Goal: Task Accomplishment & Management: Manage account settings

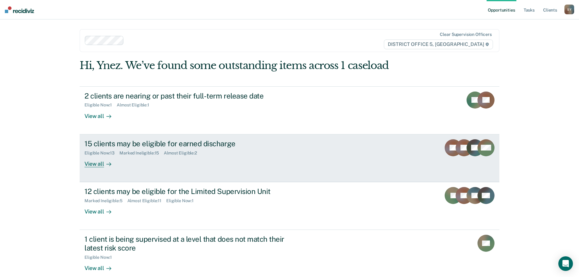
click at [85, 166] on div "View all" at bounding box center [101, 161] width 34 height 12
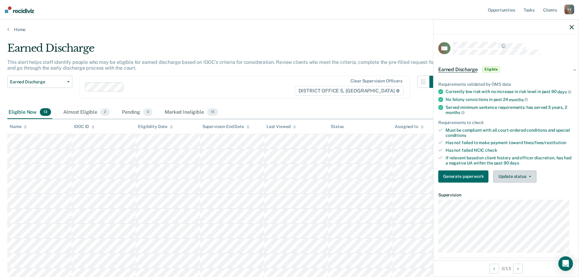
click at [529, 180] on button "Update status" at bounding box center [514, 176] width 43 height 12
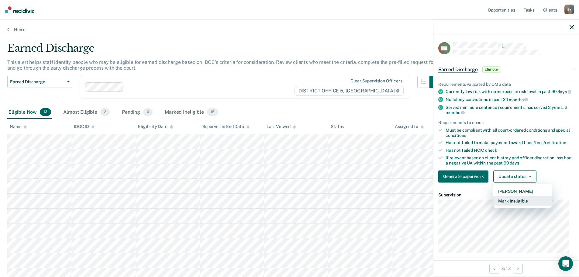
click at [529, 204] on button "Mark Ineligible" at bounding box center [522, 201] width 59 height 10
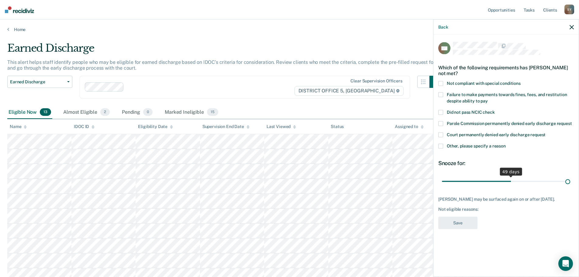
drag, startPoint x: 484, startPoint y: 181, endPoint x: 600, endPoint y: 167, distance: 117.2
type input "90"
click at [570, 176] on input "range" at bounding box center [506, 181] width 128 height 11
click at [442, 147] on span at bounding box center [440, 146] width 5 height 5
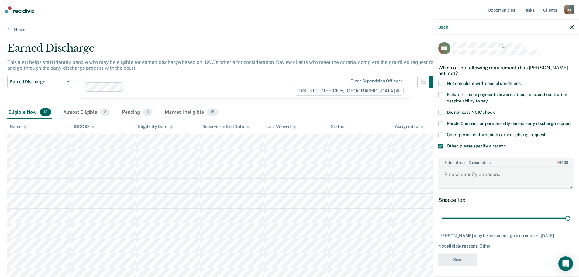
click at [471, 187] on textarea "Enter at least 3 characters 0 / 1600" at bounding box center [506, 177] width 134 height 22
type textarea "Currently in Mental health court"
click at [460, 265] on button "Save" at bounding box center [457, 259] width 39 height 12
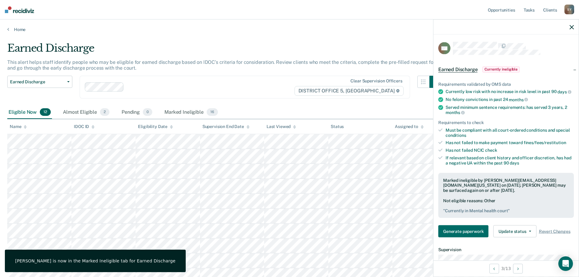
scroll to position [30, 0]
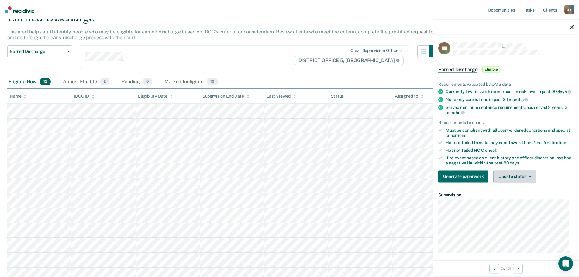
click at [508, 181] on button "Update status" at bounding box center [514, 176] width 43 height 12
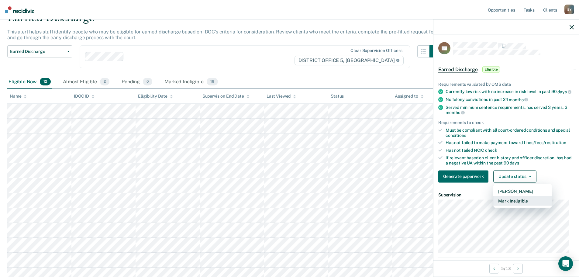
click at [514, 204] on button "Mark Ineligible" at bounding box center [522, 201] width 59 height 10
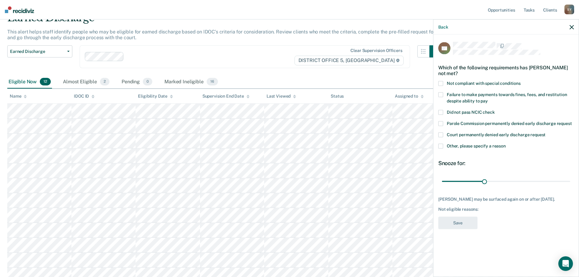
click at [440, 94] on span at bounding box center [440, 94] width 5 height 5
click at [485, 184] on input "range" at bounding box center [506, 181] width 128 height 11
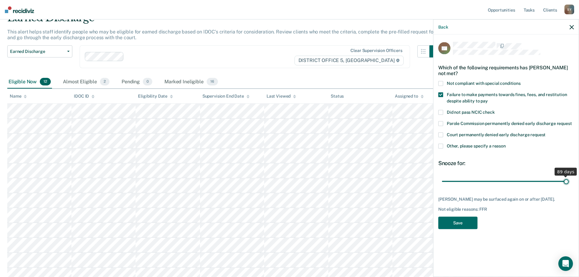
drag, startPoint x: 485, startPoint y: 183, endPoint x: 566, endPoint y: 177, distance: 81.6
type input "89"
click at [566, 177] on input "range" at bounding box center [506, 181] width 128 height 11
click at [470, 228] on button "Save" at bounding box center [457, 223] width 39 height 12
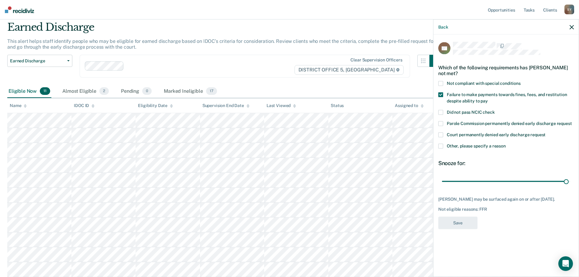
scroll to position [21, 0]
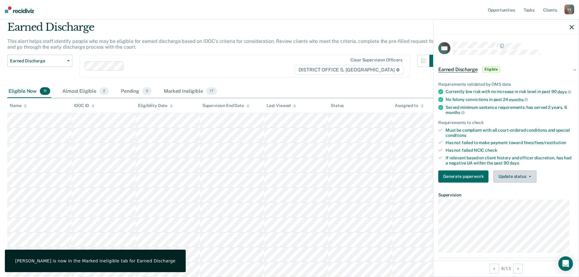
click at [526, 177] on span "button" at bounding box center [528, 176] width 5 height 1
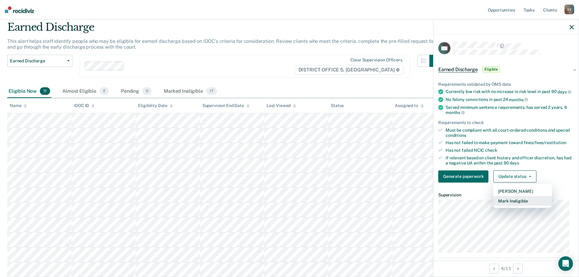
click at [522, 202] on button "Mark Ineligible" at bounding box center [522, 201] width 59 height 10
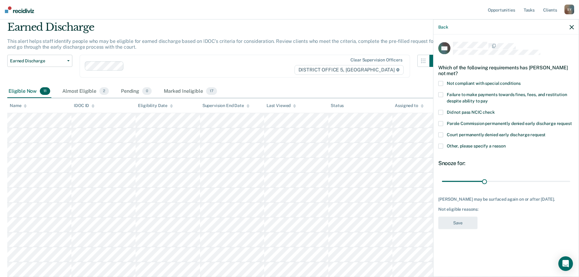
click at [441, 146] on span at bounding box center [440, 146] width 5 height 5
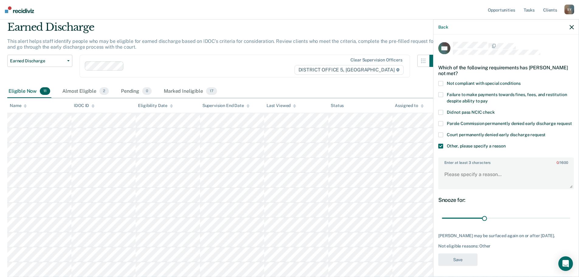
click at [442, 96] on span at bounding box center [440, 94] width 5 height 5
click at [461, 181] on textarea "Enter at least 3 characters 0 / 1600" at bounding box center [506, 177] width 134 height 22
click at [440, 84] on span at bounding box center [440, 83] width 5 height 5
click at [450, 181] on textarea "Enter at least 3 characters 0 / 1600" at bounding box center [506, 177] width 134 height 22
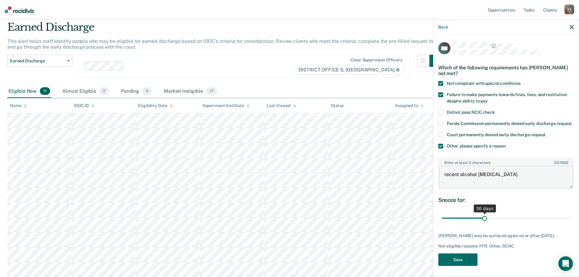
type textarea "recent alcohol [MEDICAL_DATA]"
drag, startPoint x: 482, startPoint y: 225, endPoint x: 599, endPoint y: 201, distance: 119.6
type input "90"
click at [570, 213] on input "range" at bounding box center [506, 218] width 128 height 11
click at [464, 265] on button "Save" at bounding box center [457, 259] width 39 height 12
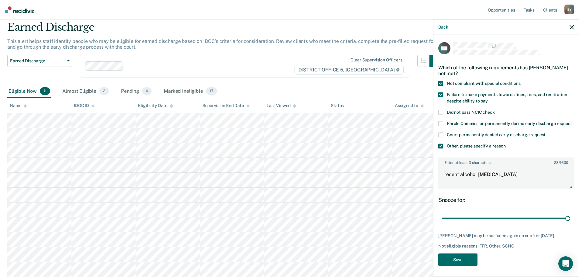
scroll to position [6, 0]
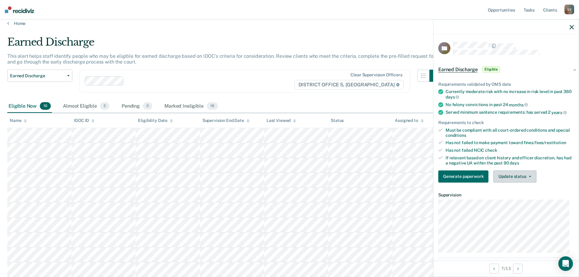
click at [524, 171] on button "Update status" at bounding box center [514, 176] width 43 height 12
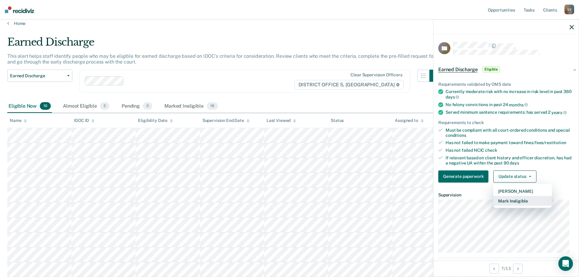
click at [524, 197] on button "Mark Ineligible" at bounding box center [522, 201] width 59 height 10
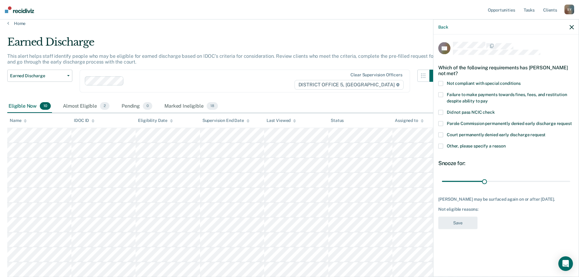
click at [439, 144] on span at bounding box center [440, 146] width 5 height 5
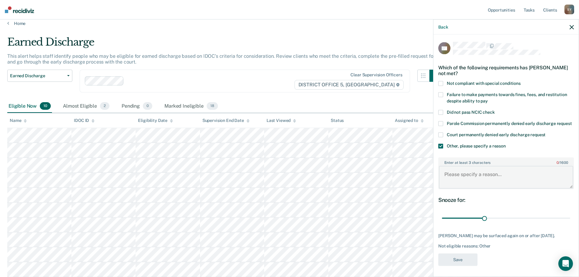
click at [467, 179] on textarea "Enter at least 3 characters 0 / 1600" at bounding box center [506, 177] width 134 height 22
type textarea "Currently engaged in MHC aftercare"
drag, startPoint x: 482, startPoint y: 224, endPoint x: 572, endPoint y: 220, distance: 90.4
type input "90"
click at [570, 220] on input "range" at bounding box center [506, 218] width 128 height 11
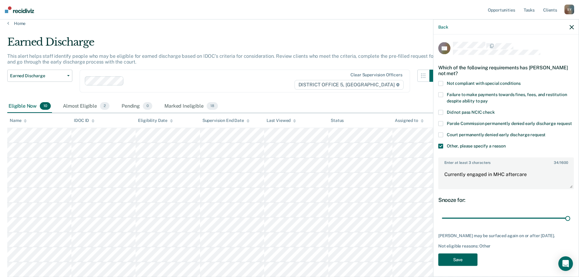
click at [468, 265] on button "Save" at bounding box center [457, 259] width 39 height 12
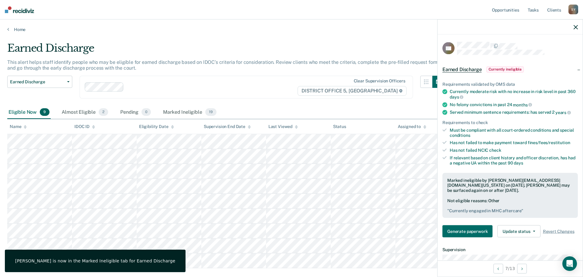
click at [573, 30] on div at bounding box center [510, 26] width 145 height 15
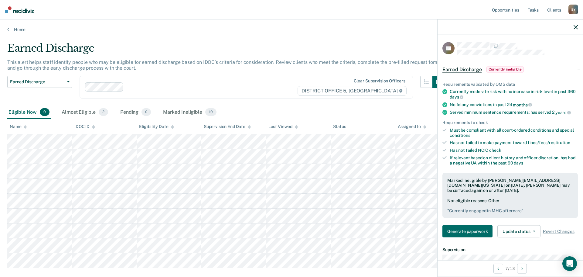
click at [576, 26] on icon "button" at bounding box center [576, 27] width 4 height 4
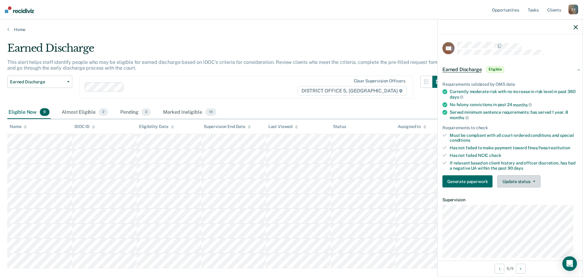
click at [526, 179] on button "Update status" at bounding box center [519, 181] width 43 height 12
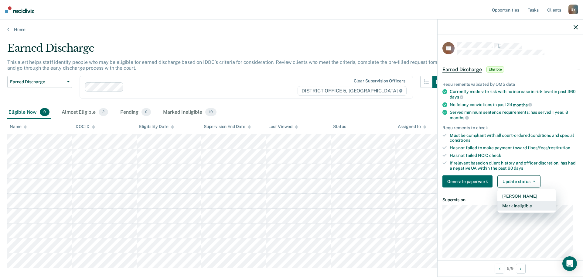
click at [527, 203] on button "Mark Ineligible" at bounding box center [527, 206] width 59 height 10
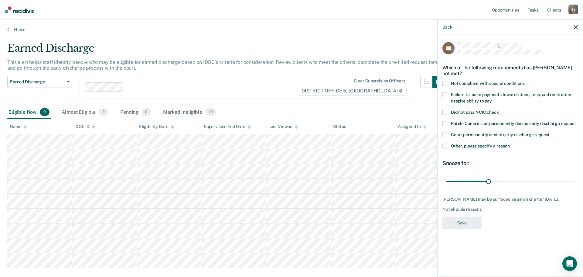
click at [444, 148] on label "Other, please specify a reason" at bounding box center [510, 147] width 135 height 6
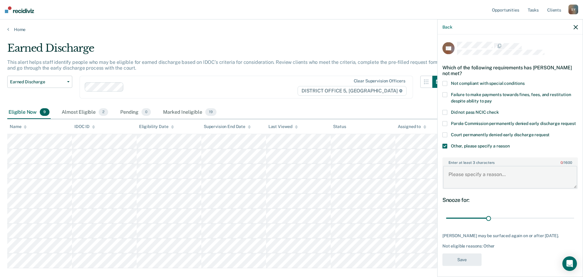
click at [477, 184] on textarea "Enter at least 3 characters 0 / 1600" at bounding box center [510, 177] width 134 height 22
type textarea "MHC participant"
drag, startPoint x: 488, startPoint y: 225, endPoint x: 582, endPoint y: 211, distance: 95.2
type input "90"
click at [574, 213] on input "range" at bounding box center [510, 218] width 128 height 11
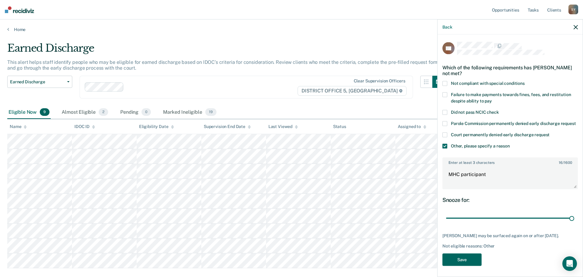
click at [458, 265] on button "Save" at bounding box center [462, 259] width 39 height 12
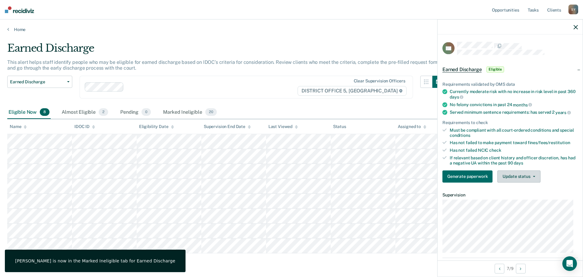
click at [528, 171] on button "Update status" at bounding box center [519, 176] width 43 height 12
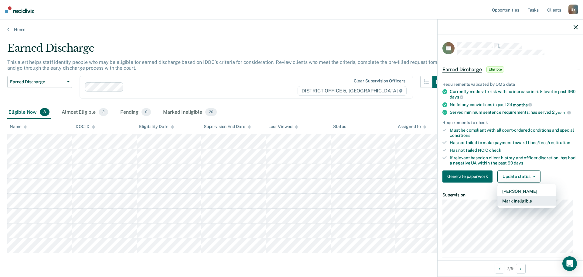
click at [529, 197] on button "Mark Ineligible" at bounding box center [527, 201] width 59 height 10
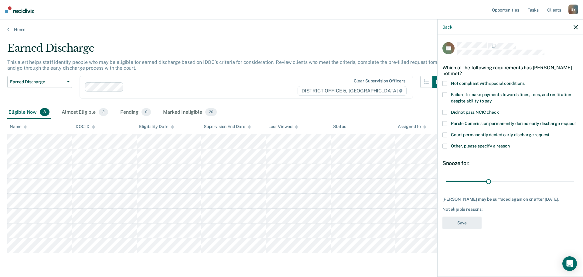
click at [446, 145] on span at bounding box center [445, 146] width 5 height 5
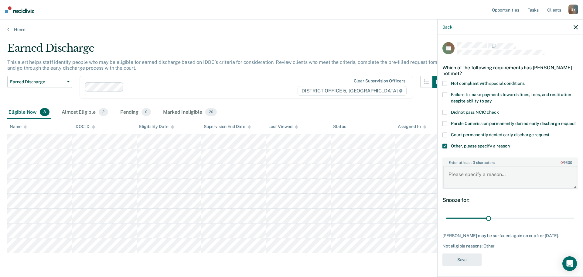
click at [478, 180] on textarea "Enter at least 3 characters 0 / 1600" at bounding box center [510, 177] width 134 height 22
type textarea "Victims listed in his cases"
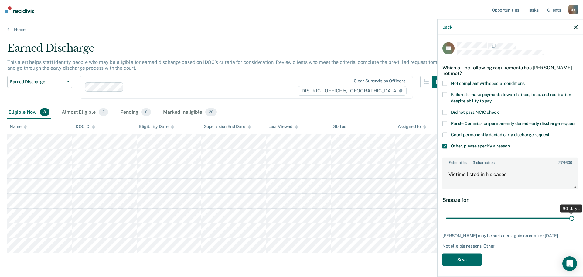
drag, startPoint x: 489, startPoint y: 224, endPoint x: 605, endPoint y: 220, distance: 115.5
type input "90"
click at [574, 220] on input "range" at bounding box center [510, 218] width 128 height 11
click at [464, 265] on button "Save" at bounding box center [462, 259] width 39 height 12
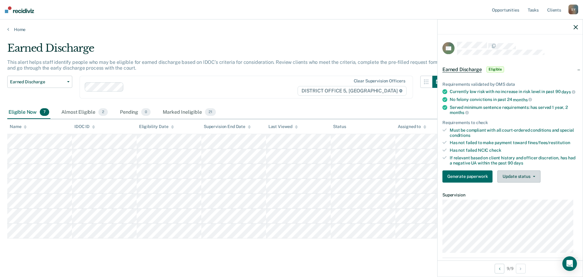
click at [536, 182] on button "Update status" at bounding box center [519, 176] width 43 height 12
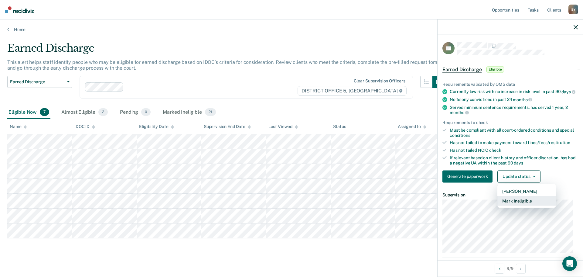
click at [531, 204] on button "Mark Ineligible" at bounding box center [527, 201] width 59 height 10
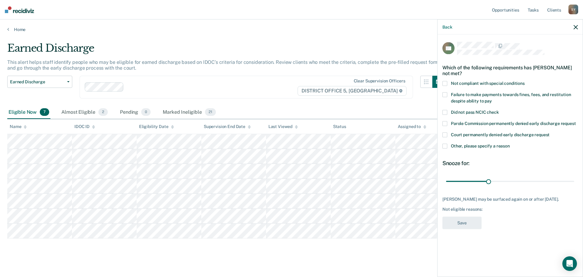
click at [446, 146] on span at bounding box center [445, 146] width 5 height 5
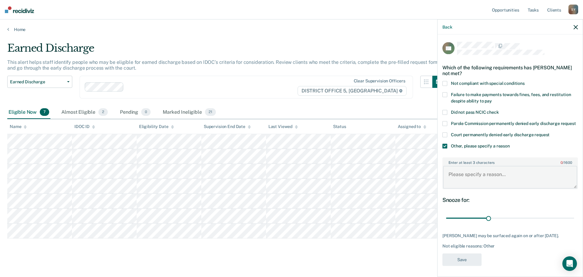
click at [473, 177] on textarea "Enter at least 3 characters 0 / 1600" at bounding box center [510, 177] width 134 height 22
type textarea "Has not been in contact"
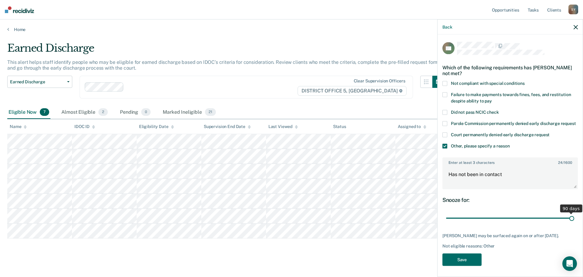
drag, startPoint x: 487, startPoint y: 223, endPoint x: 570, endPoint y: 220, distance: 82.4
type input "90"
click at [570, 220] on input "range" at bounding box center [510, 218] width 128 height 11
click at [478, 265] on button "Save" at bounding box center [462, 259] width 39 height 12
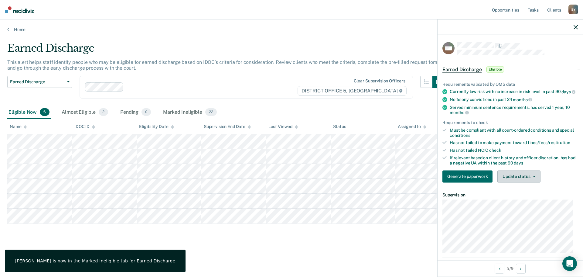
click at [524, 177] on button "Update status" at bounding box center [519, 176] width 43 height 12
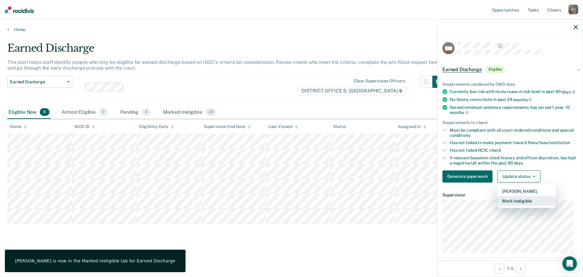
click at [526, 203] on button "Mark Ineligible" at bounding box center [527, 201] width 59 height 10
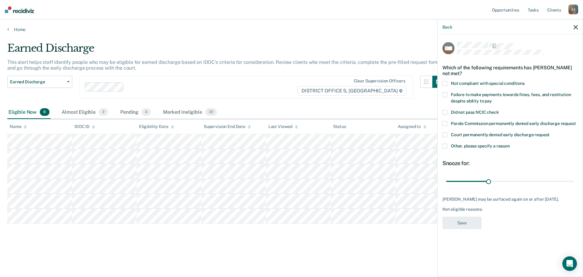
click at [446, 146] on span at bounding box center [445, 146] width 5 height 5
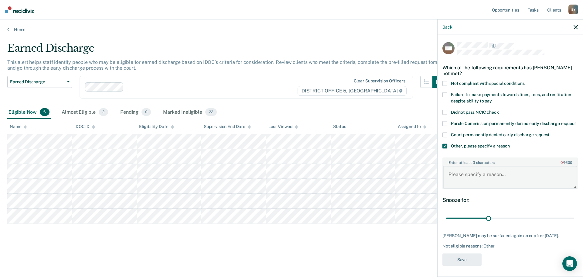
click at [469, 183] on textarea "Enter at least 3 characters 0 / 1600" at bounding box center [510, 177] width 134 height 22
type textarea "MHC participant"
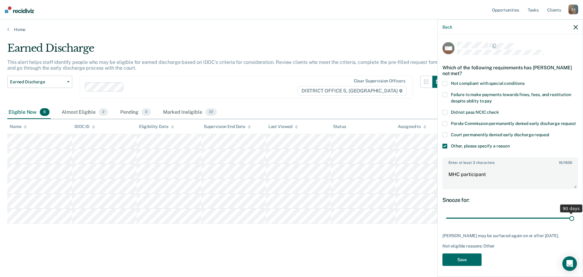
drag, startPoint x: 488, startPoint y: 223, endPoint x: 568, endPoint y: 214, distance: 80.9
type input "90"
click at [568, 214] on input "range" at bounding box center [510, 218] width 128 height 11
click at [475, 265] on button "Save" at bounding box center [462, 259] width 39 height 12
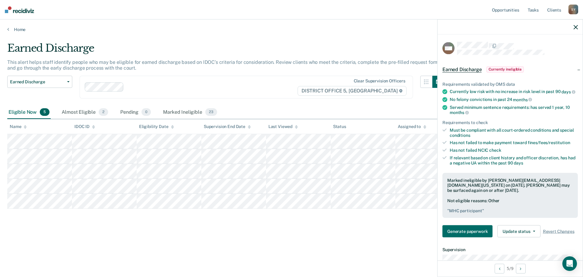
click at [19, 33] on main "Earned Discharge This alert helps staff identify people who may be eligible for…" at bounding box center [291, 153] width 583 height 243
click at [19, 26] on div "Home" at bounding box center [291, 25] width 583 height 13
click at [14, 29] on link "Home" at bounding box center [291, 29] width 569 height 5
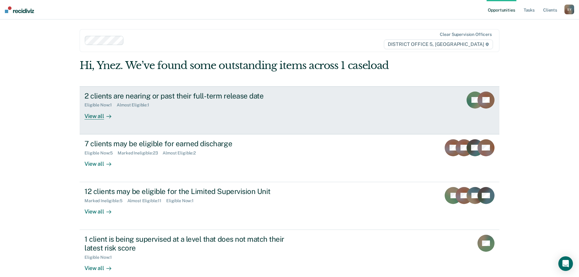
click at [96, 115] on div "View all" at bounding box center [101, 114] width 34 height 12
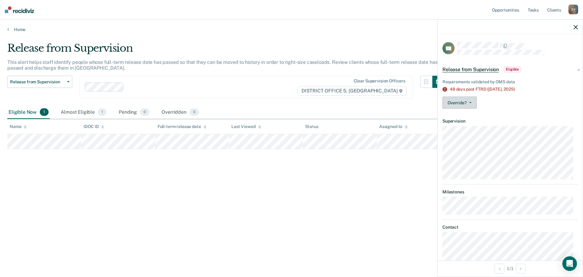
click at [467, 100] on button "Override?" at bounding box center [460, 103] width 34 height 12
click at [473, 127] on button "[PERSON_NAME]" at bounding box center [472, 127] width 59 height 10
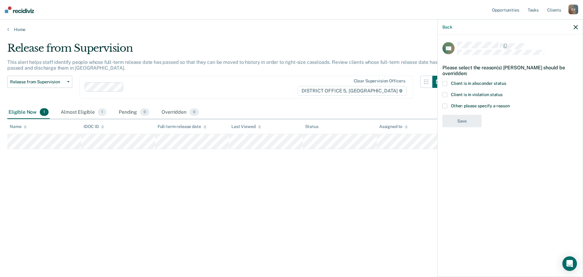
click at [442, 95] on div "DF Please select the reason(s) [PERSON_NAME] should be overridden: Client is in…" at bounding box center [510, 155] width 145 height 241
click at [444, 95] on span at bounding box center [445, 94] width 5 height 5
click at [466, 148] on button "Save" at bounding box center [462, 146] width 39 height 12
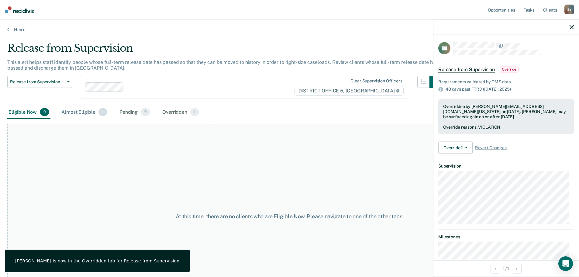
click at [84, 110] on div "Almost Eligible 1" at bounding box center [84, 112] width 48 height 13
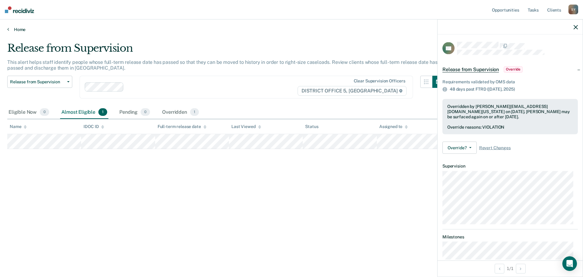
click at [14, 30] on link "Home" at bounding box center [291, 29] width 569 height 5
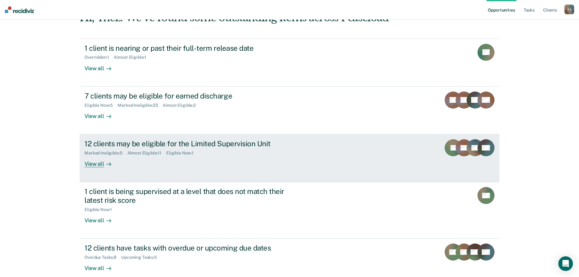
scroll to position [57, 0]
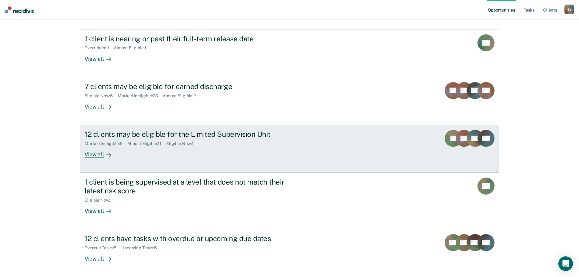
click at [95, 153] on div "View all" at bounding box center [101, 152] width 34 height 12
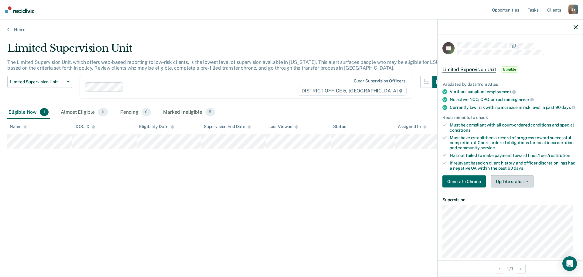
click at [526, 181] on button "Update status" at bounding box center [512, 181] width 43 height 12
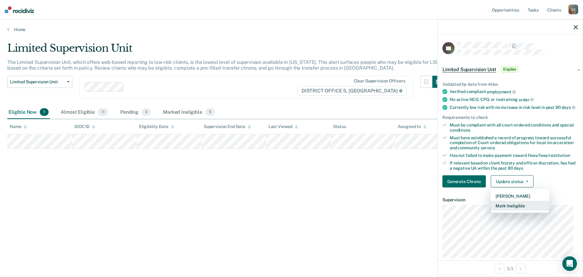
click at [522, 211] on button "Mark Ineligible" at bounding box center [520, 206] width 59 height 10
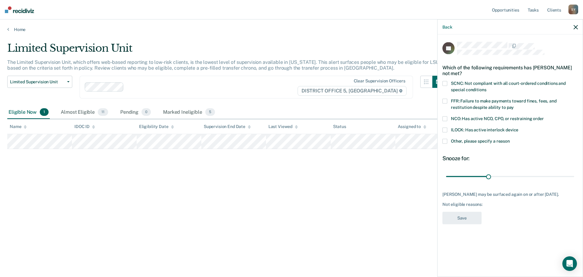
click at [444, 99] on span at bounding box center [445, 101] width 5 height 5
drag, startPoint x: 487, startPoint y: 175, endPoint x: 559, endPoint y: 164, distance: 72.5
click at [559, 171] on input "range" at bounding box center [510, 176] width 128 height 11
drag, startPoint x: 560, startPoint y: 177, endPoint x: 578, endPoint y: 175, distance: 18.4
type input "90"
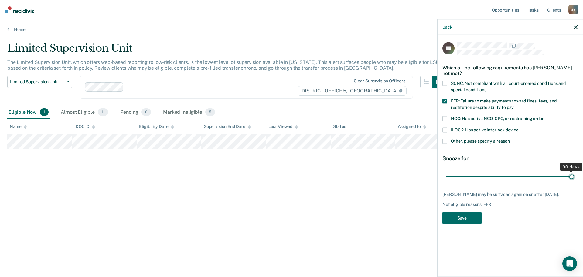
click at [574, 175] on input "range" at bounding box center [510, 176] width 128 height 11
click at [447, 100] on span at bounding box center [445, 101] width 5 height 5
click at [444, 144] on label "Other, please specify a reason" at bounding box center [510, 142] width 135 height 6
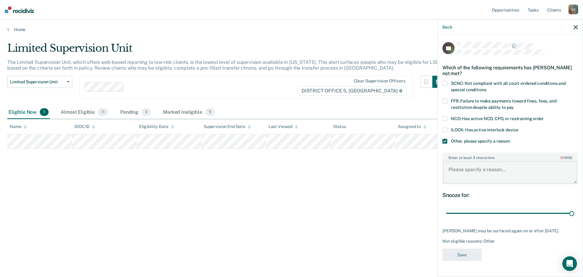
click at [478, 169] on textarea "Enter at least 3 characters 0 / 1600" at bounding box center [510, 172] width 134 height 22
type textarea "Incomplete Special conditions nearing FTRD"
click at [474, 255] on button "Save" at bounding box center [462, 254] width 39 height 12
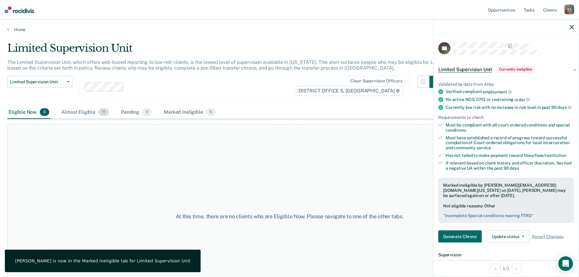
click at [82, 115] on div "Almost Eligible 11" at bounding box center [85, 112] width 50 height 13
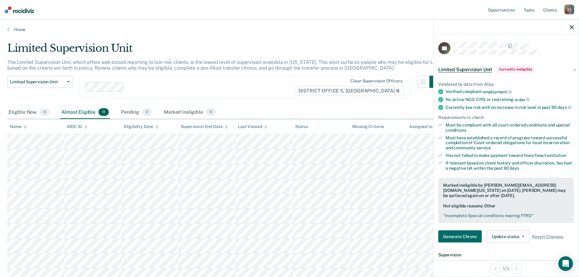
click at [571, 26] on icon "button" at bounding box center [571, 27] width 4 height 4
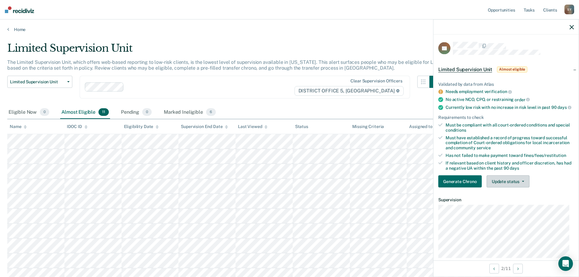
click at [521, 187] on button "Update status" at bounding box center [507, 181] width 43 height 12
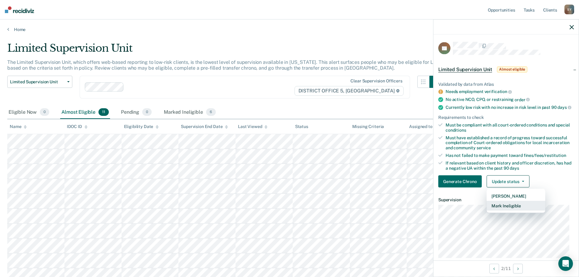
click at [521, 208] on button "Mark Ineligible" at bounding box center [515, 206] width 59 height 10
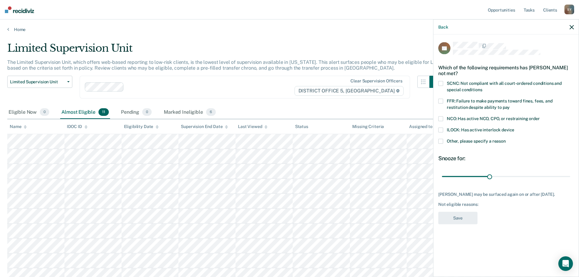
click at [440, 99] on span at bounding box center [440, 101] width 5 height 5
drag, startPoint x: 489, startPoint y: 169, endPoint x: 561, endPoint y: 165, distance: 71.8
click at [561, 171] on input "range" at bounding box center [506, 176] width 128 height 11
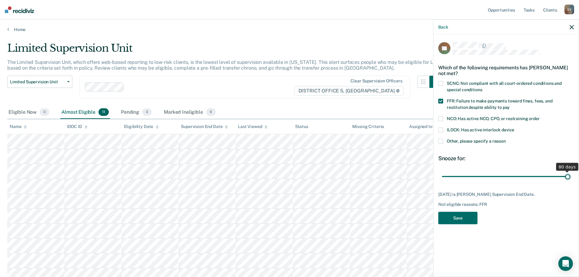
drag, startPoint x: 561, startPoint y: 170, endPoint x: 589, endPoint y: 169, distance: 28.3
type input "80"
click at [570, 171] on input "range" at bounding box center [506, 176] width 128 height 11
click at [452, 214] on button "Save" at bounding box center [457, 218] width 39 height 12
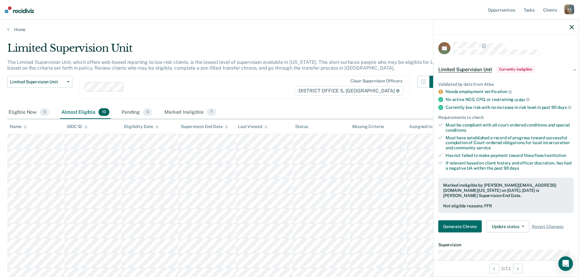
scroll to position [6, 0]
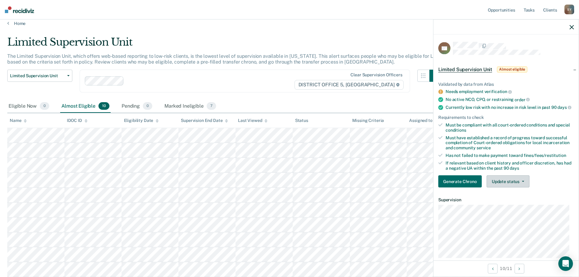
click at [519, 183] on button "Update status" at bounding box center [507, 181] width 43 height 12
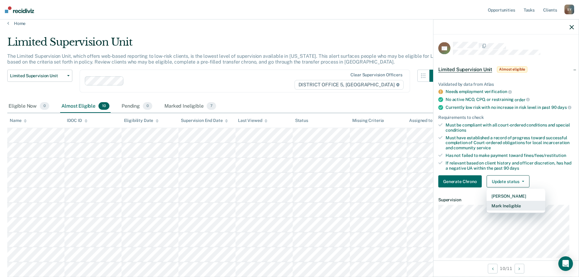
click at [519, 207] on button "Mark Ineligible" at bounding box center [515, 206] width 59 height 10
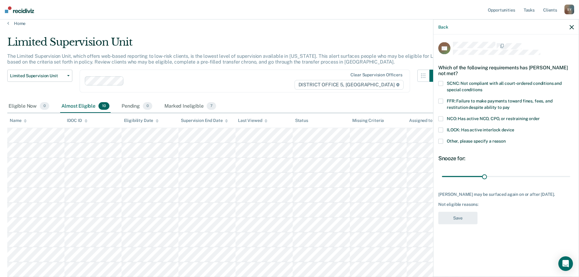
click at [443, 101] on span at bounding box center [440, 101] width 5 height 5
click at [441, 141] on span at bounding box center [440, 141] width 5 height 5
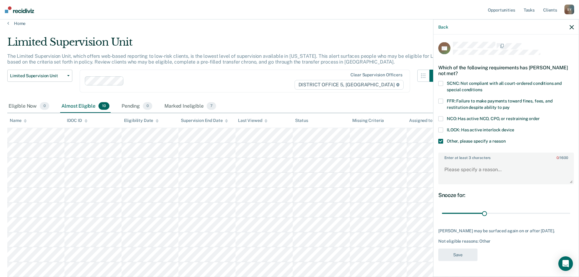
click at [440, 101] on span at bounding box center [440, 101] width 5 height 5
drag, startPoint x: 483, startPoint y: 213, endPoint x: 571, endPoint y: 196, distance: 89.8
type input "90"
click at [570, 208] on input "range" at bounding box center [506, 213] width 128 height 11
click at [537, 165] on textarea "Enter at least 3 characters 0 / 1600" at bounding box center [506, 172] width 134 height 22
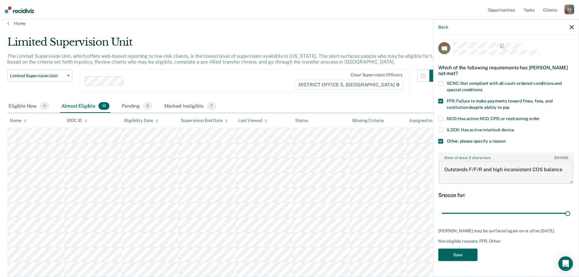
type textarea "Outstands F/F/R and high inconsistent COS balance"
click at [454, 259] on button "Save" at bounding box center [457, 254] width 39 height 12
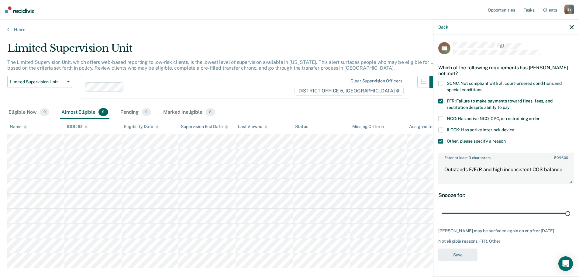
scroll to position [0, 0]
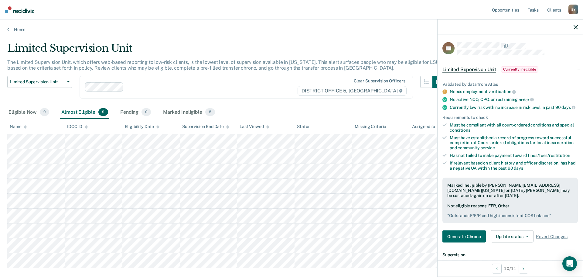
click at [578, 26] on icon "button" at bounding box center [576, 27] width 4 height 4
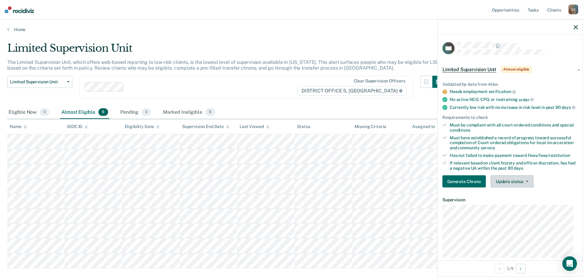
click at [509, 185] on button "Update status" at bounding box center [512, 181] width 43 height 12
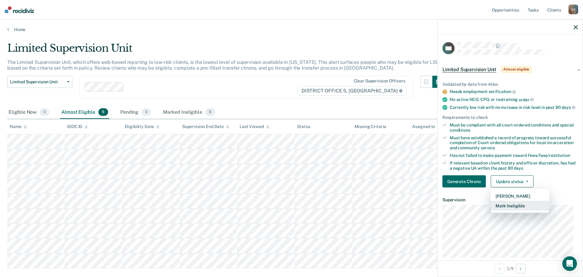
click at [515, 210] on button "Mark Ineligible" at bounding box center [520, 206] width 59 height 10
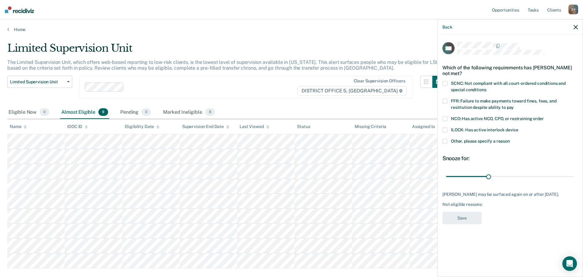
click at [446, 83] on span at bounding box center [445, 83] width 5 height 5
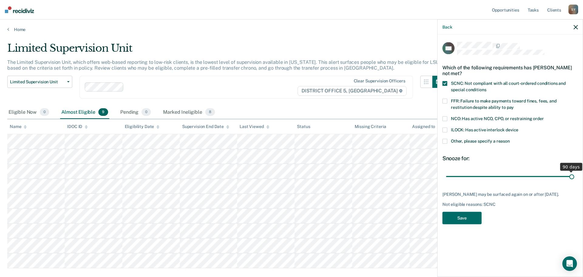
drag, startPoint x: 488, startPoint y: 176, endPoint x: 585, endPoint y: 168, distance: 97.2
type input "90"
click at [574, 171] on input "range" at bounding box center [510, 176] width 128 height 11
click at [479, 213] on button "Save" at bounding box center [462, 218] width 39 height 12
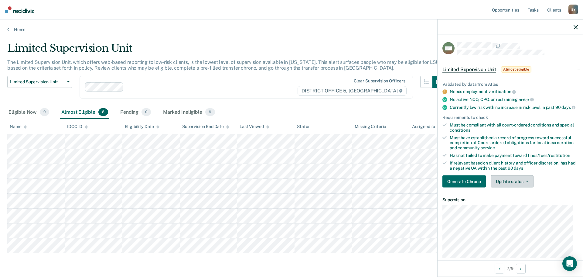
click at [522, 186] on button "Update status" at bounding box center [512, 181] width 43 height 12
click at [525, 217] on article "MS Limited Supervision Unit Almost eligible Validated by data from Atlas Needs …" at bounding box center [510, 204] width 135 height 324
click at [526, 182] on icon "button" at bounding box center [527, 181] width 2 height 1
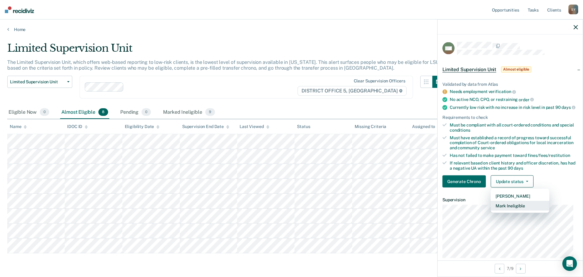
click at [526, 207] on button "Mark Ineligible" at bounding box center [520, 206] width 59 height 10
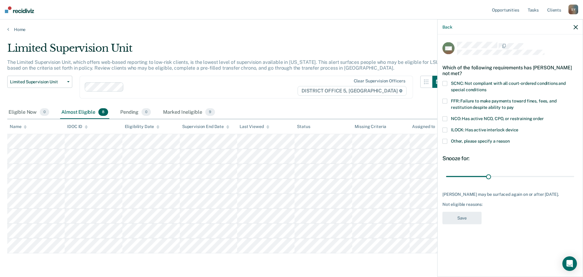
click at [447, 83] on span at bounding box center [445, 83] width 5 height 5
drag, startPoint x: 488, startPoint y: 176, endPoint x: 607, endPoint y: 169, distance: 118.7
type input "90"
click at [574, 171] on input "range" at bounding box center [510, 176] width 128 height 11
click at [476, 220] on button "Save" at bounding box center [462, 218] width 39 height 12
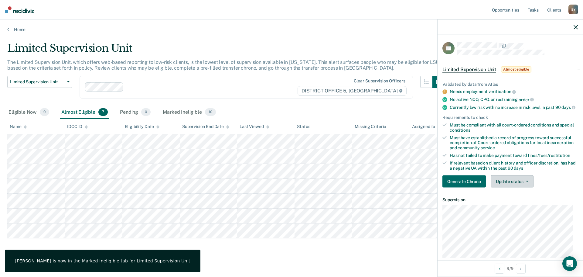
click at [510, 187] on button "Update status" at bounding box center [512, 181] width 43 height 12
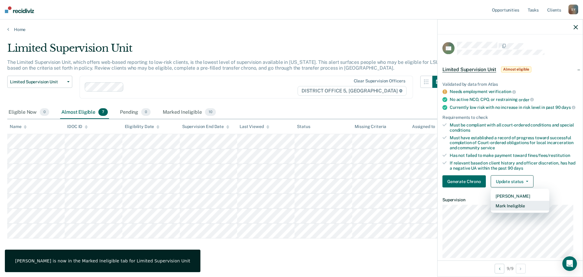
click at [513, 209] on button "Mark Ineligible" at bounding box center [520, 206] width 59 height 10
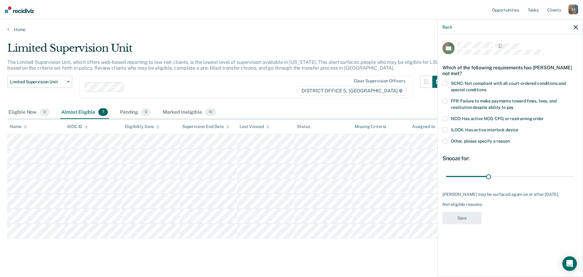
click at [447, 140] on span at bounding box center [445, 141] width 5 height 5
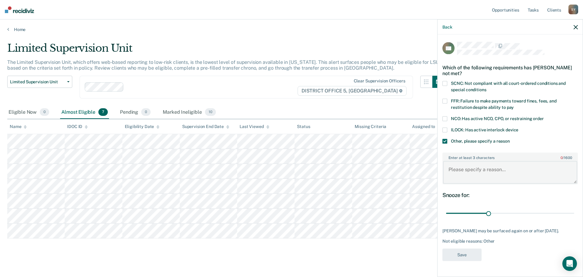
click at [484, 167] on textarea "Enter at least 3 characters 0 / 1600" at bounding box center [510, 172] width 134 height 22
type textarea "not in contact"
click at [477, 261] on button "Save" at bounding box center [462, 254] width 39 height 12
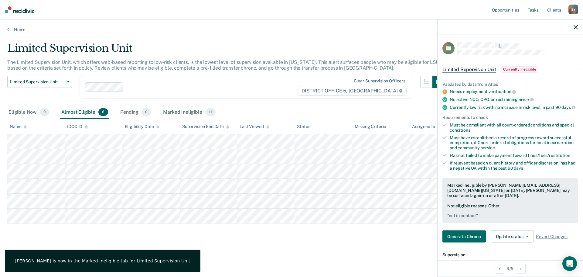
click at [576, 22] on div at bounding box center [510, 26] width 145 height 15
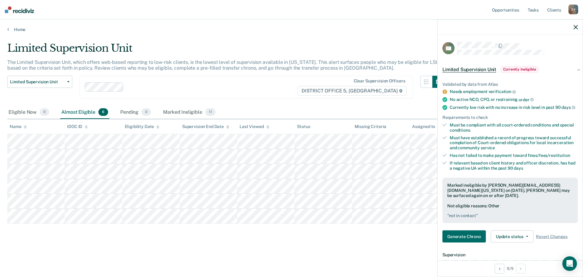
click at [576, 27] on icon "button" at bounding box center [576, 27] width 4 height 4
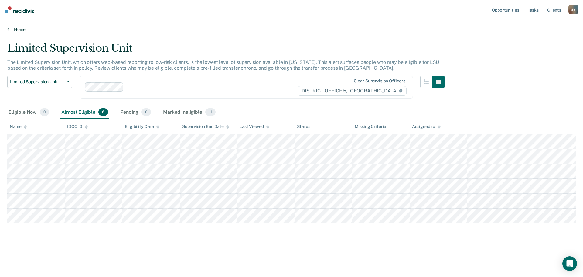
click at [12, 27] on link "Home" at bounding box center [291, 29] width 569 height 5
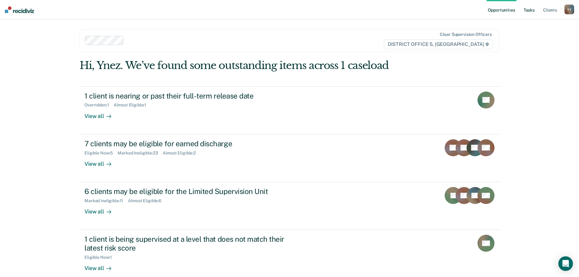
click at [527, 9] on link "Tasks" at bounding box center [528, 9] width 13 height 19
